Goal: Transaction & Acquisition: Purchase product/service

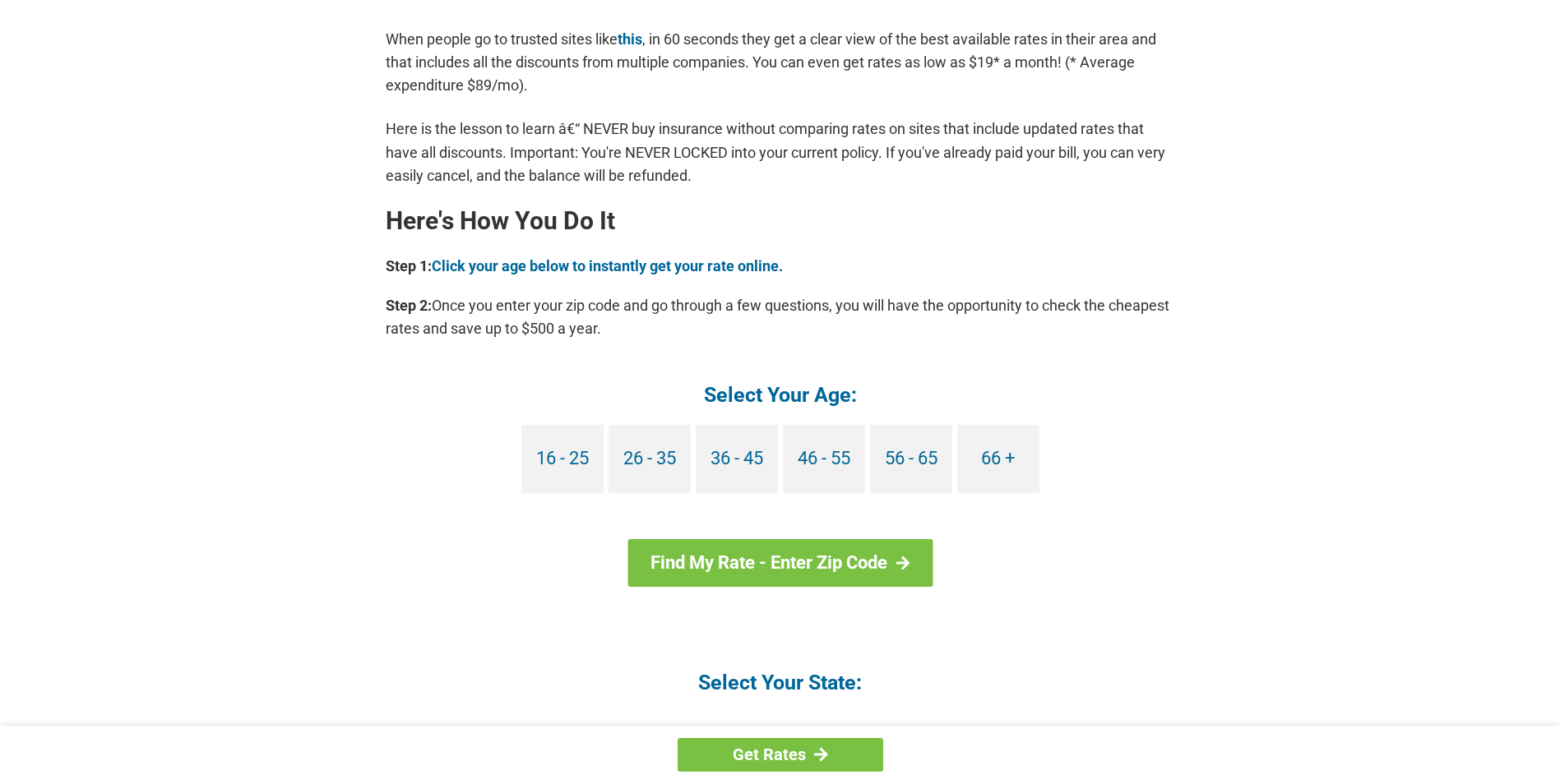
scroll to position [1233, 0]
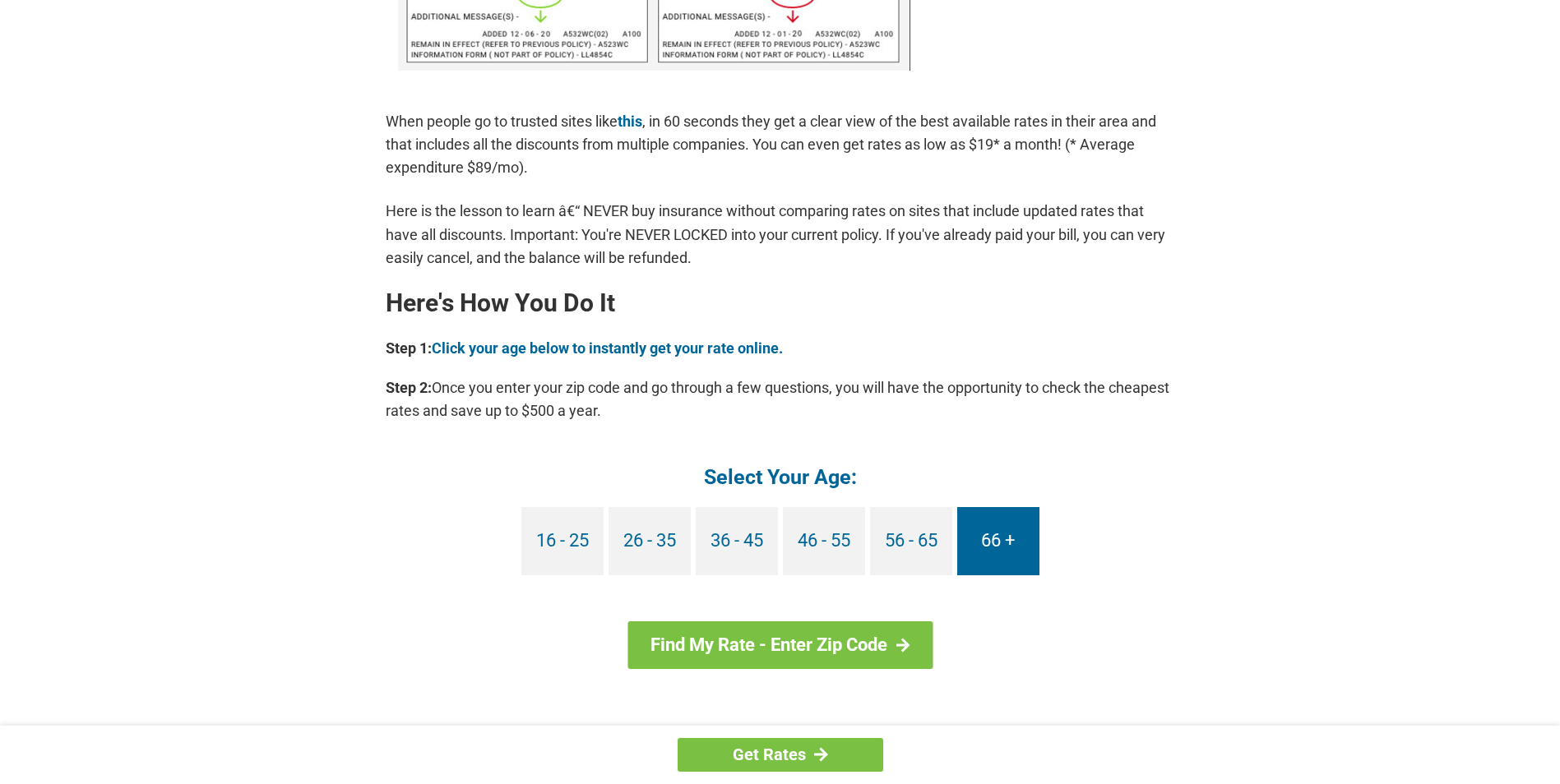
click at [998, 548] on link "66 +" at bounding box center [997, 541] width 82 height 68
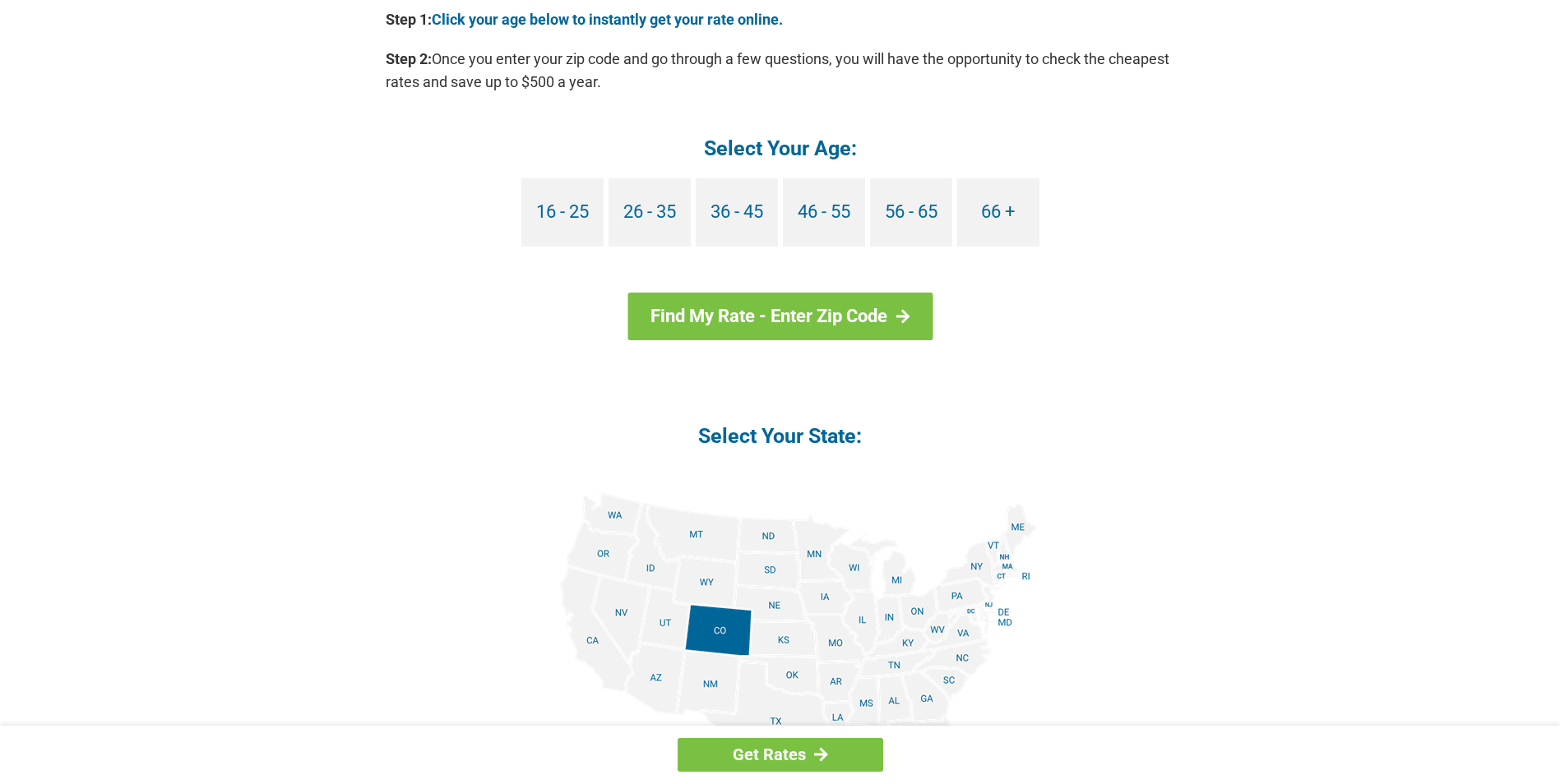
scroll to position [1644, 0]
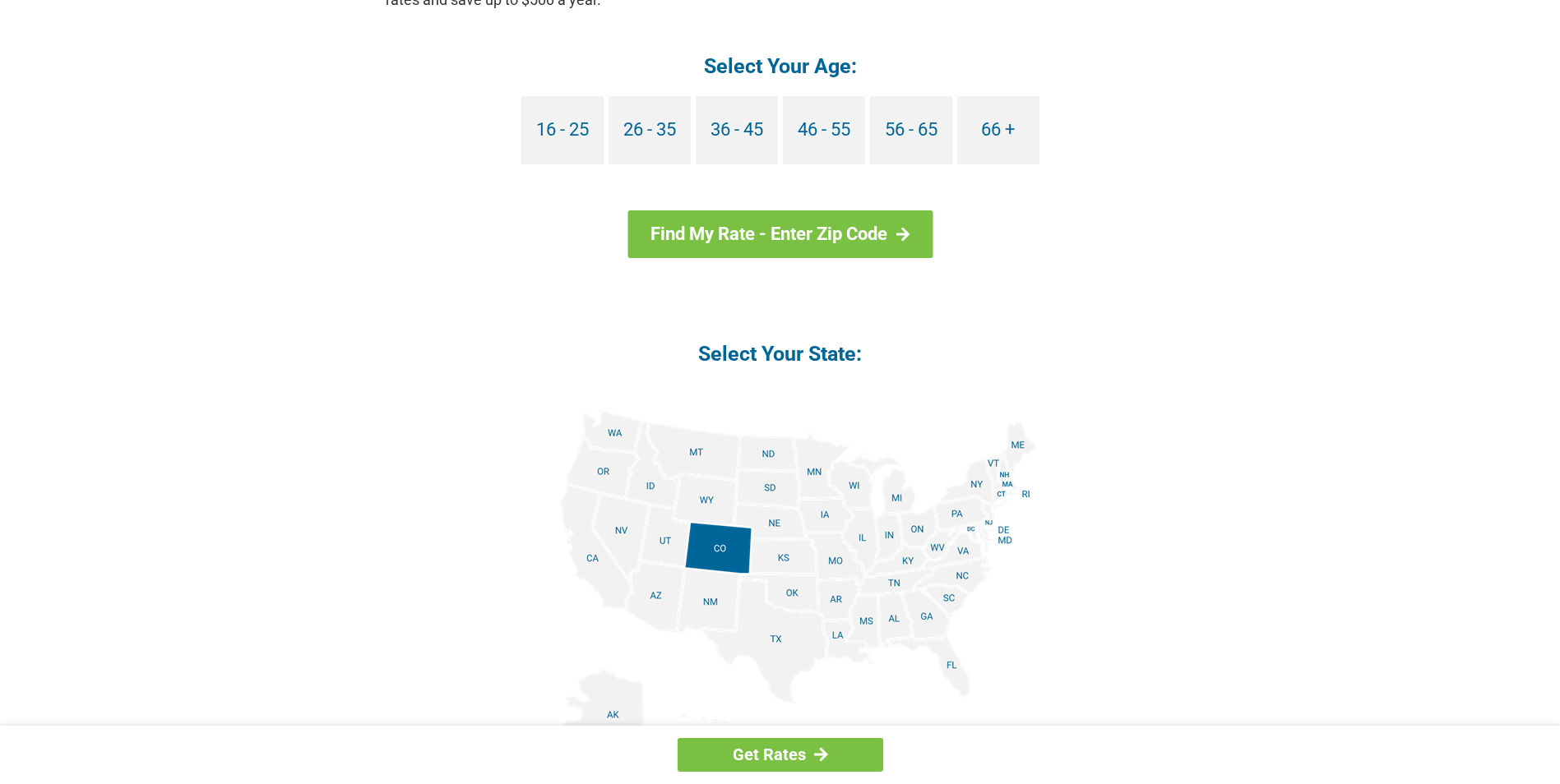
click at [901, 500] on img at bounding box center [780, 595] width 513 height 371
